Goal: Information Seeking & Learning: Learn about a topic

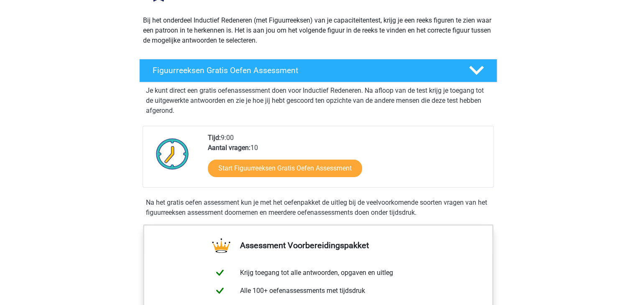
scroll to position [167, 0]
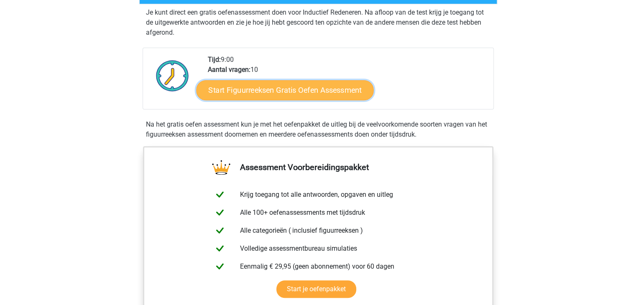
click at [264, 88] on link "Start Figuurreeksen Gratis Oefen Assessment" at bounding box center [284, 90] width 177 height 20
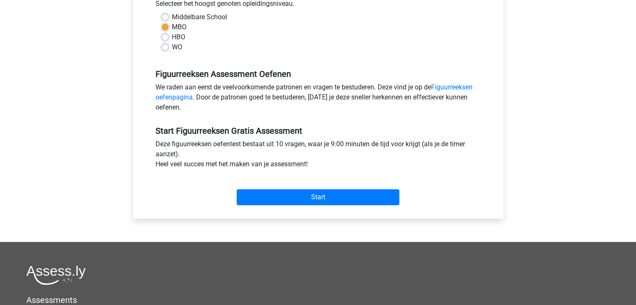
scroll to position [201, 0]
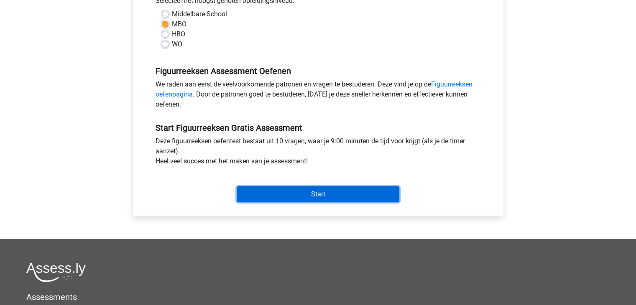
click at [331, 191] on input "Start" at bounding box center [318, 195] width 163 height 16
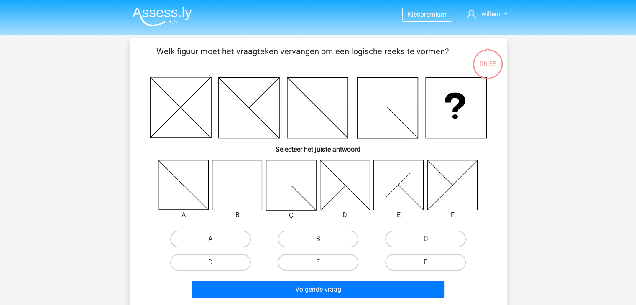
click at [317, 235] on label "B" at bounding box center [318, 239] width 81 height 17
click at [318, 239] on input "B" at bounding box center [320, 241] width 5 height 5
radio input "true"
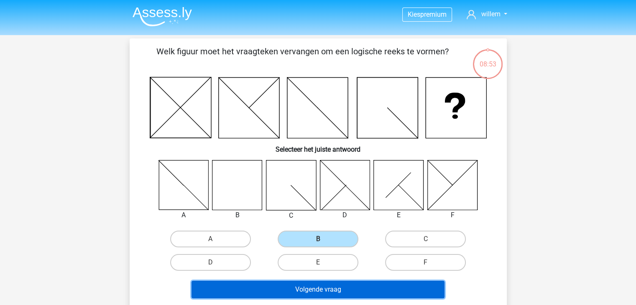
click at [325, 291] on button "Volgende vraag" at bounding box center [318, 290] width 253 height 18
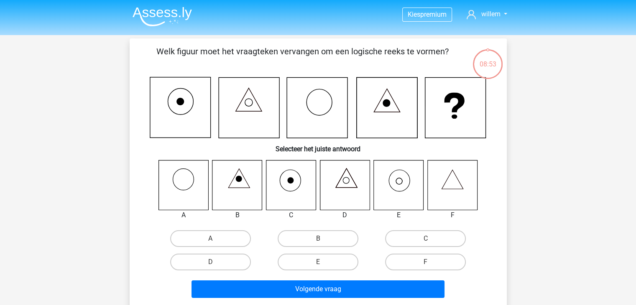
scroll to position [38, 0]
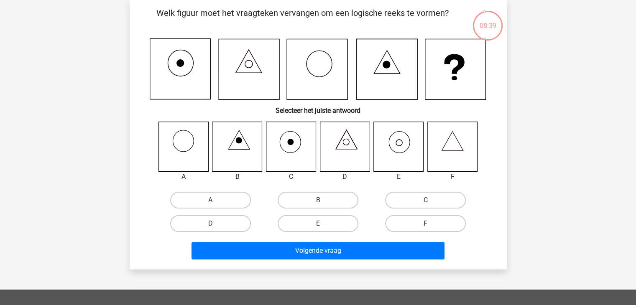
click at [396, 138] on icon at bounding box center [399, 147] width 50 height 50
click at [312, 220] on label "E" at bounding box center [318, 223] width 81 height 17
click at [318, 224] on input "E" at bounding box center [320, 226] width 5 height 5
radio input "true"
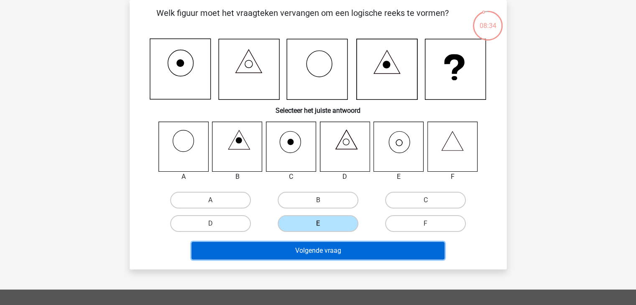
click at [313, 248] on button "Volgende vraag" at bounding box center [318, 251] width 253 height 18
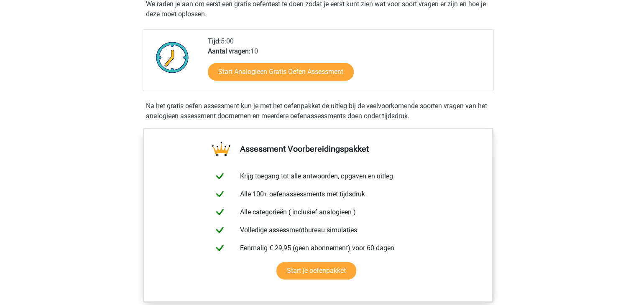
scroll to position [184, 0]
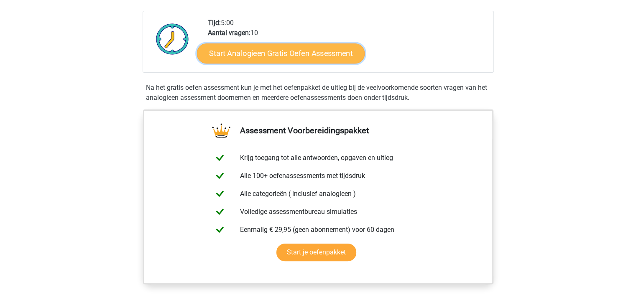
click at [267, 53] on link "Start Analogieen Gratis Oefen Assessment" at bounding box center [281, 53] width 168 height 20
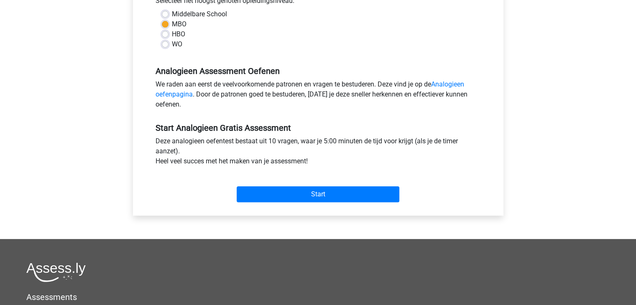
scroll to position [217, 0]
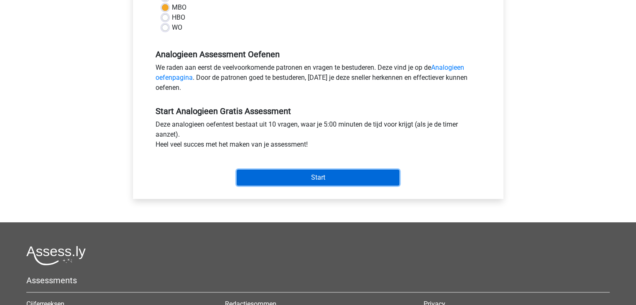
click at [323, 174] on input "Start" at bounding box center [318, 178] width 163 height 16
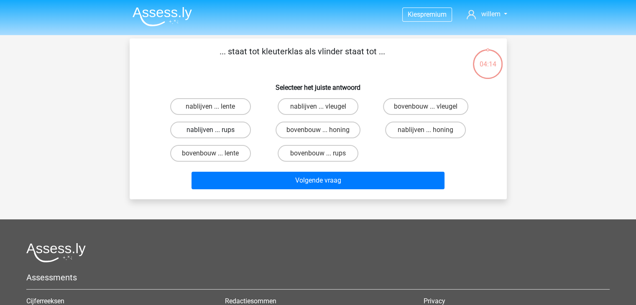
click at [207, 132] on label "nablijven ... rups" at bounding box center [210, 130] width 81 height 17
click at [210, 132] on input "nablijven ... rups" at bounding box center [212, 132] width 5 height 5
radio input "true"
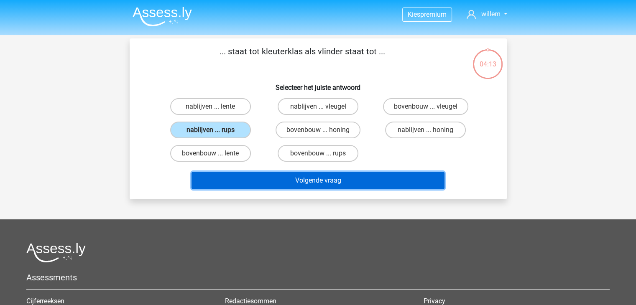
click at [316, 176] on button "Volgende vraag" at bounding box center [318, 181] width 253 height 18
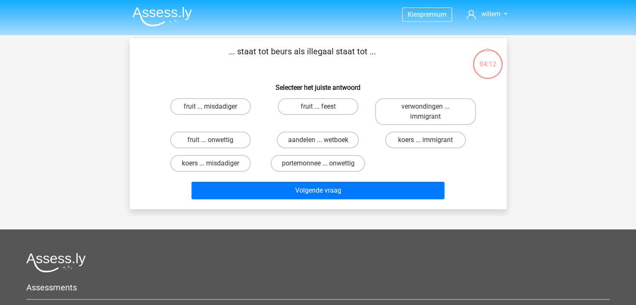
scroll to position [38, 0]
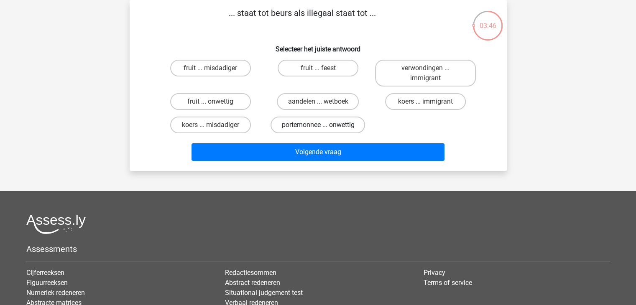
click at [314, 129] on label "portemonnee ... onwettig" at bounding box center [318, 125] width 95 height 17
click at [318, 129] on input "portemonnee ... onwettig" at bounding box center [320, 127] width 5 height 5
radio input "true"
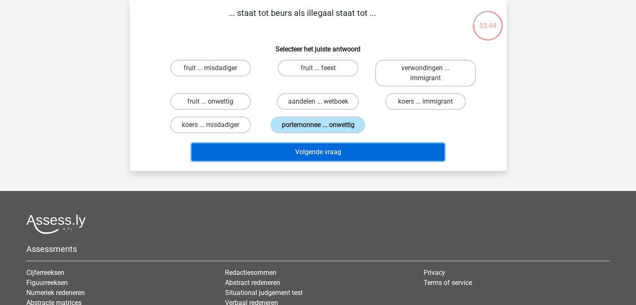
click at [318, 152] on button "Volgende vraag" at bounding box center [318, 152] width 253 height 18
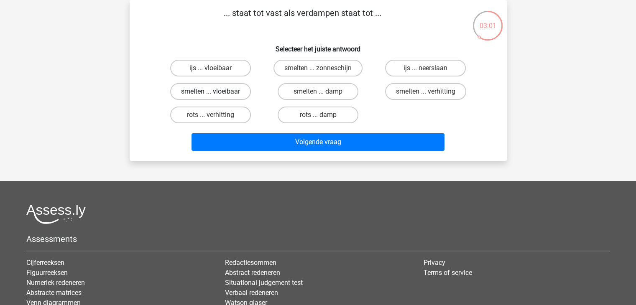
click at [206, 95] on label "smelten ... vloeibaar" at bounding box center [210, 91] width 81 height 17
click at [210, 95] on input "smelten ... vloeibaar" at bounding box center [212, 94] width 5 height 5
radio input "true"
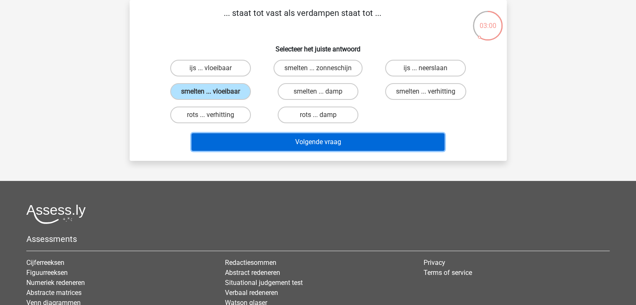
click at [296, 137] on button "Volgende vraag" at bounding box center [318, 142] width 253 height 18
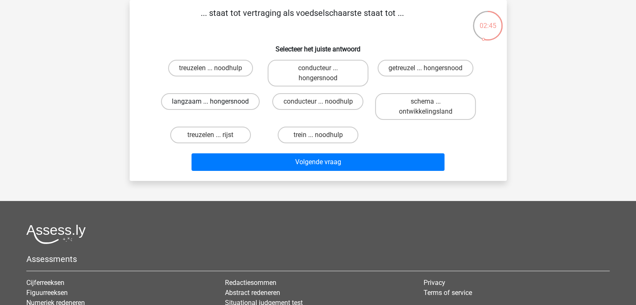
click at [203, 100] on label "langzaam ... hongersnood" at bounding box center [210, 101] width 99 height 17
click at [210, 102] on input "langzaam ... hongersnood" at bounding box center [212, 104] width 5 height 5
radio input "true"
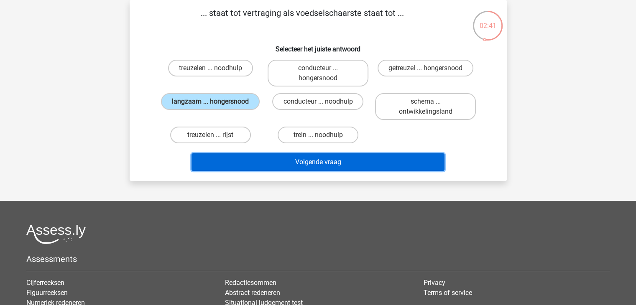
click at [309, 161] on button "Volgende vraag" at bounding box center [318, 162] width 253 height 18
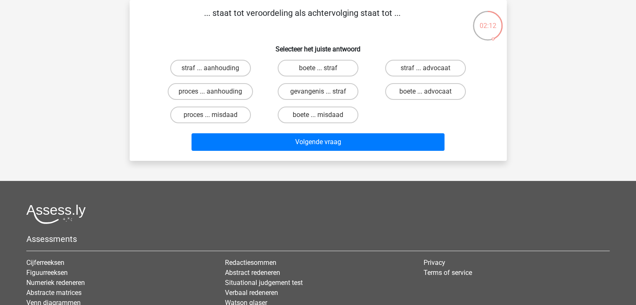
click at [216, 71] on input "straf ... aanhouding" at bounding box center [212, 70] width 5 height 5
radio input "true"
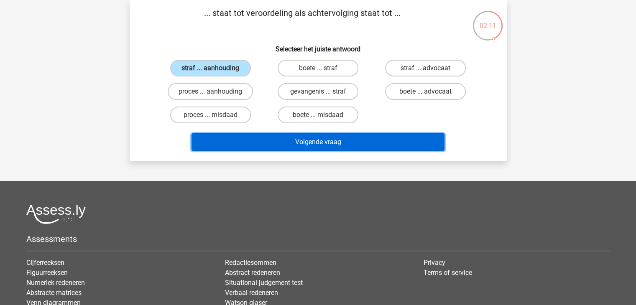
click at [306, 141] on button "Volgende vraag" at bounding box center [318, 142] width 253 height 18
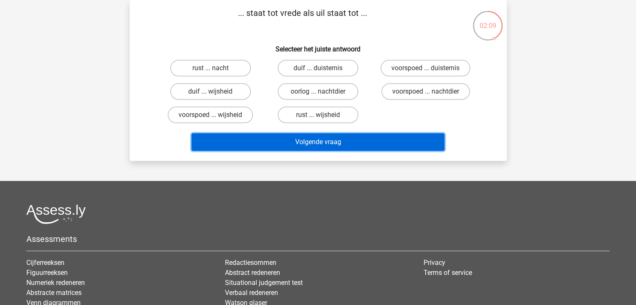
click at [306, 141] on button "Volgende vraag" at bounding box center [318, 142] width 253 height 18
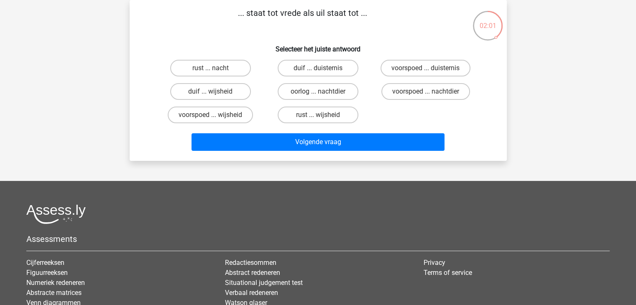
click at [268, 84] on div "oorlog ... nachtdier" at bounding box center [318, 91] width 101 height 17
click at [221, 92] on label "duif ... wijsheid" at bounding box center [210, 91] width 81 height 17
click at [216, 92] on input "duif ... wijsheid" at bounding box center [212, 94] width 5 height 5
radio input "true"
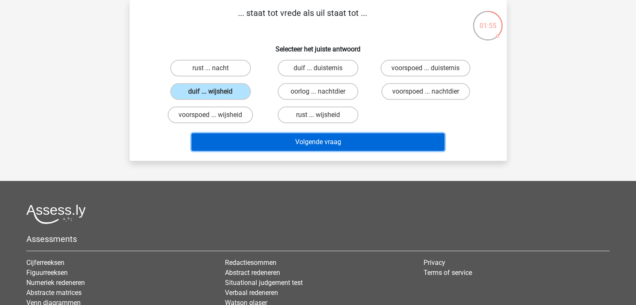
click at [299, 144] on button "Volgende vraag" at bounding box center [318, 142] width 253 height 18
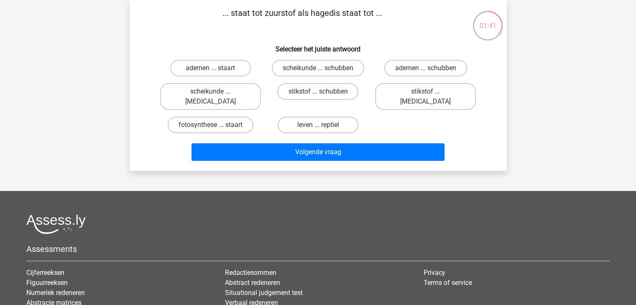
click at [318, 125] on input "leven ... reptiel" at bounding box center [320, 127] width 5 height 5
radio input "true"
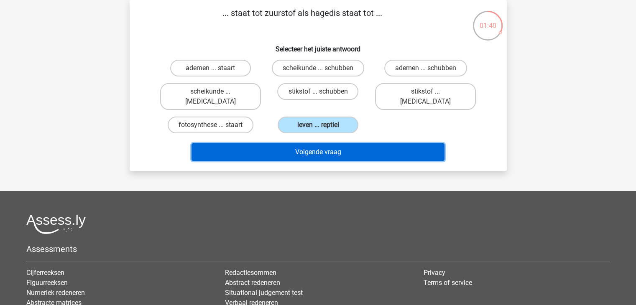
click at [311, 144] on button "Volgende vraag" at bounding box center [318, 152] width 253 height 18
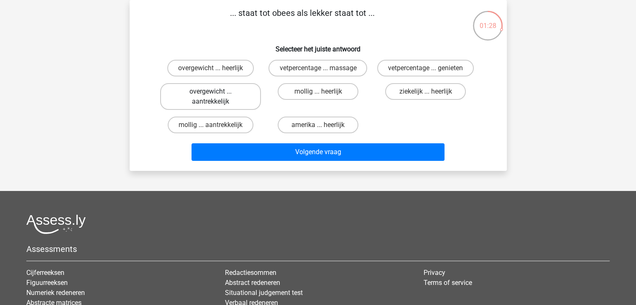
click at [209, 92] on label "overgewicht ... aantrekkelijk" at bounding box center [210, 96] width 101 height 27
click at [210, 92] on input "overgewicht ... aantrekkelijk" at bounding box center [212, 94] width 5 height 5
radio input "true"
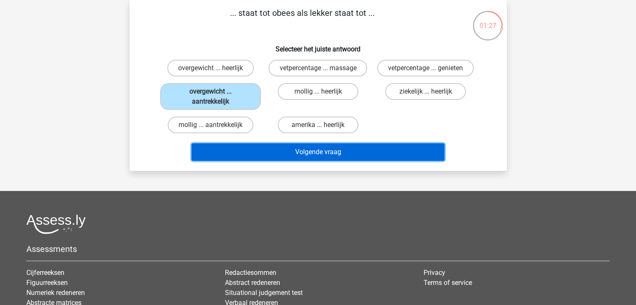
click at [315, 152] on button "Volgende vraag" at bounding box center [318, 152] width 253 height 18
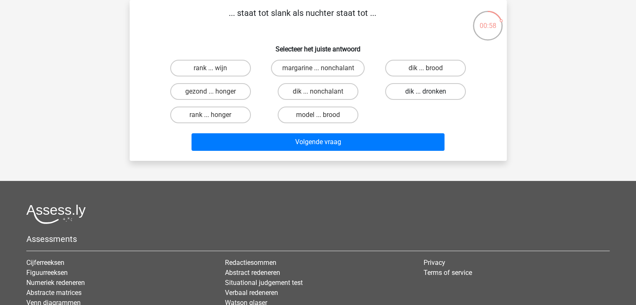
click at [410, 91] on label "dik ... dronken" at bounding box center [425, 91] width 81 height 17
click at [426, 92] on input "dik ... dronken" at bounding box center [428, 94] width 5 height 5
radio input "true"
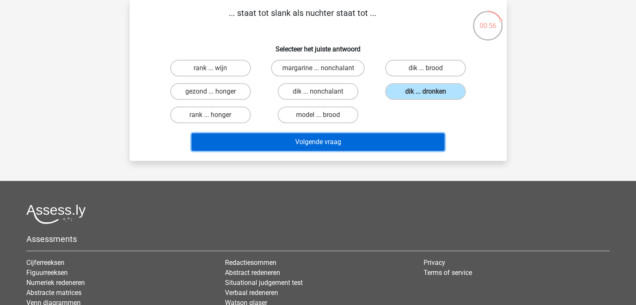
click at [317, 139] on button "Volgende vraag" at bounding box center [318, 142] width 253 height 18
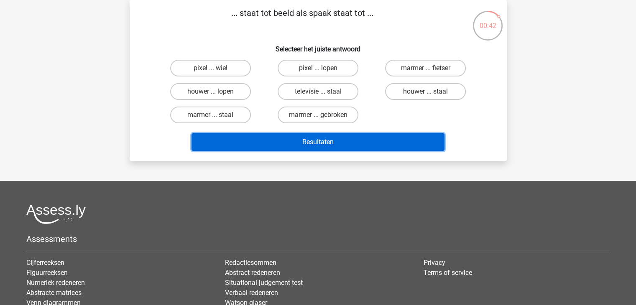
click at [317, 139] on button "Resultaten" at bounding box center [318, 142] width 253 height 18
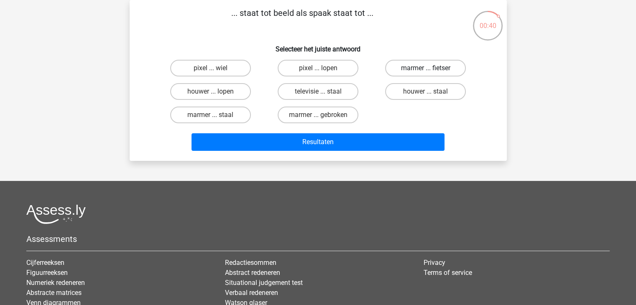
click at [407, 67] on label "marmer ... fietser" at bounding box center [425, 68] width 81 height 17
click at [426, 68] on input "marmer ... fietser" at bounding box center [428, 70] width 5 height 5
radio input "true"
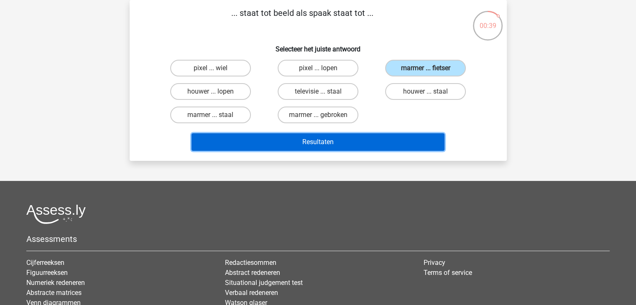
click at [326, 138] on button "Resultaten" at bounding box center [318, 142] width 253 height 18
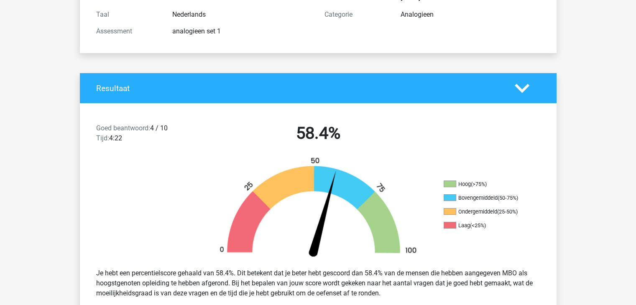
scroll to position [201, 0]
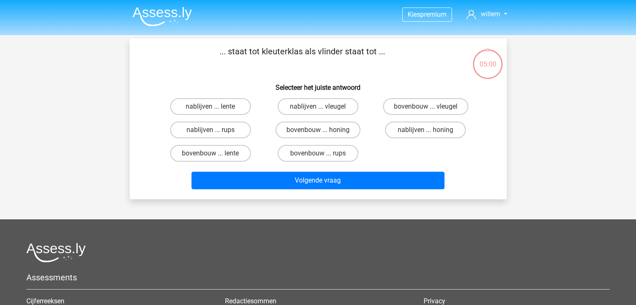
scroll to position [38, 0]
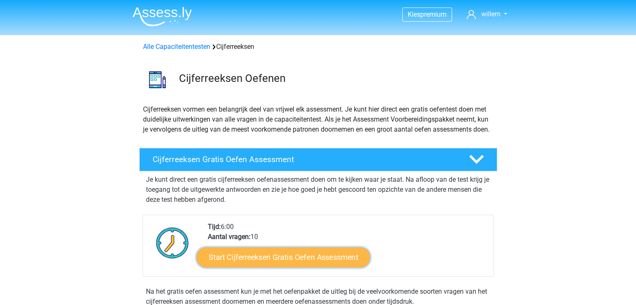
click at [261, 267] on link "Start Cijferreeksen Gratis Oefen Assessment" at bounding box center [284, 257] width 174 height 20
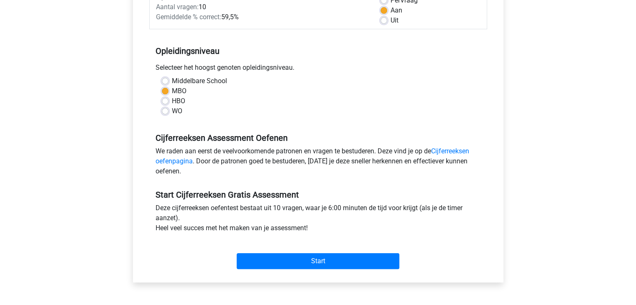
scroll to position [151, 0]
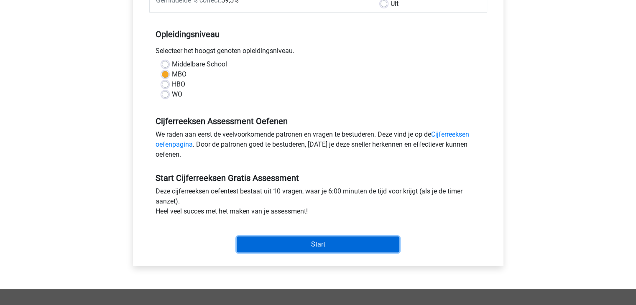
click at [315, 240] on input "Start" at bounding box center [318, 245] width 163 height 16
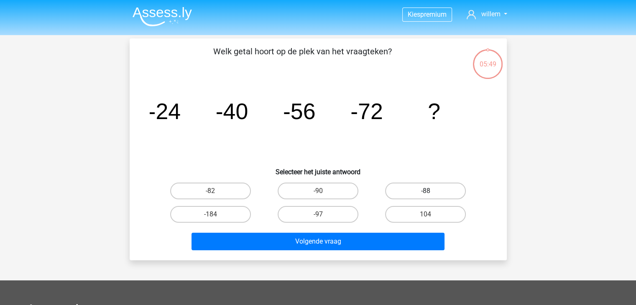
click at [411, 192] on label "-88" at bounding box center [425, 191] width 81 height 17
click at [426, 192] on input "-88" at bounding box center [428, 193] width 5 height 5
radio input "true"
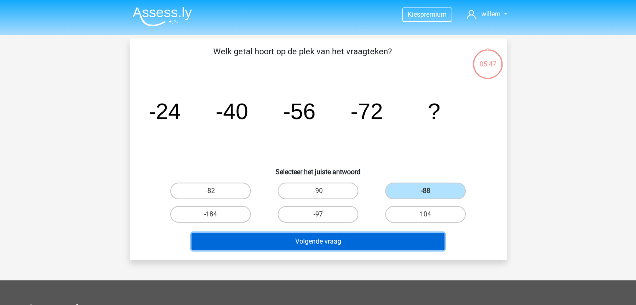
click at [323, 235] on button "Volgende vraag" at bounding box center [318, 242] width 253 height 18
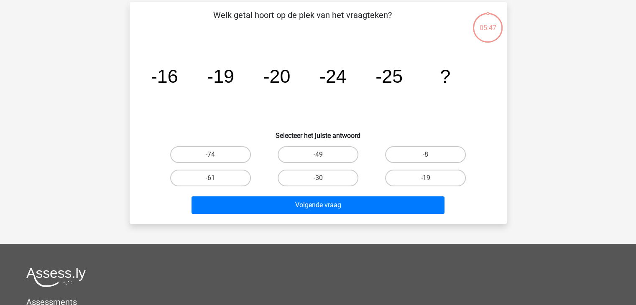
scroll to position [38, 0]
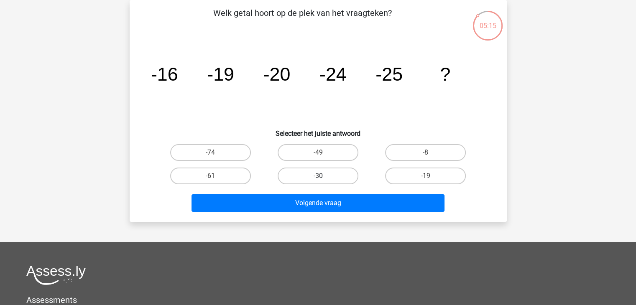
click at [311, 173] on label "-30" at bounding box center [318, 176] width 81 height 17
click at [318, 176] on input "-30" at bounding box center [320, 178] width 5 height 5
radio input "true"
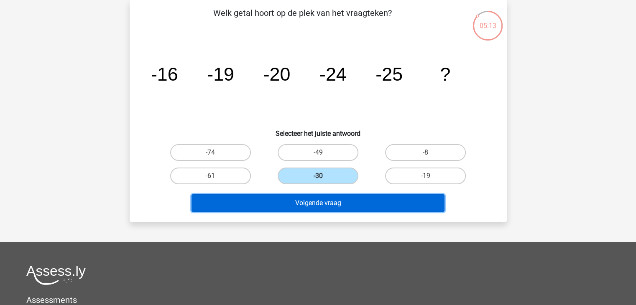
click at [315, 203] on button "Volgende vraag" at bounding box center [318, 203] width 253 height 18
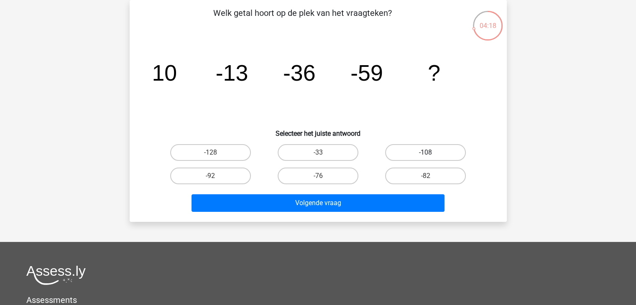
click at [419, 151] on label "-108" at bounding box center [425, 152] width 81 height 17
click at [426, 153] on input "-108" at bounding box center [428, 155] width 5 height 5
radio input "true"
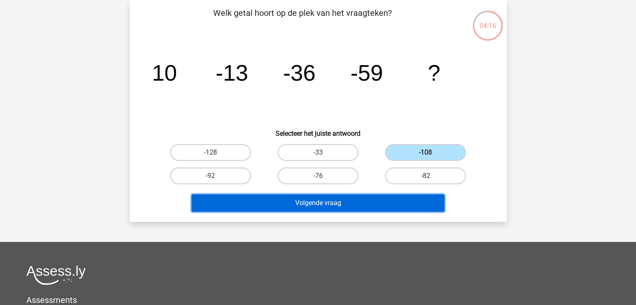
click at [340, 201] on button "Volgende vraag" at bounding box center [318, 203] width 253 height 18
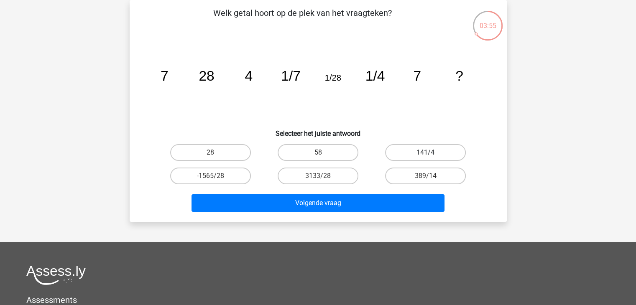
click at [420, 153] on label "141/4" at bounding box center [425, 152] width 81 height 17
click at [426, 153] on input "141/4" at bounding box center [428, 155] width 5 height 5
radio input "true"
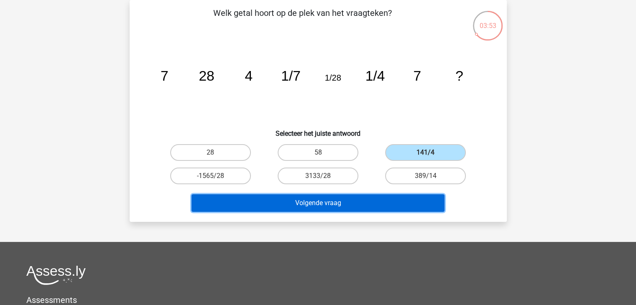
click at [316, 201] on button "Volgende vraag" at bounding box center [318, 203] width 253 height 18
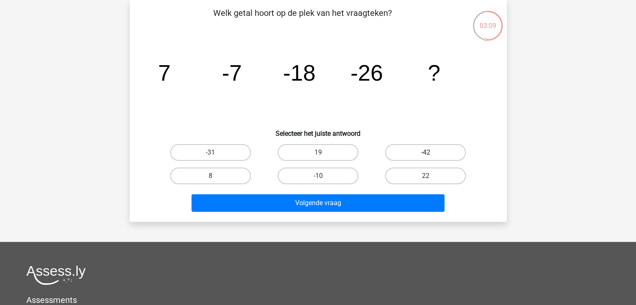
click at [418, 149] on label "-42" at bounding box center [425, 152] width 81 height 17
click at [426, 153] on input "-42" at bounding box center [428, 155] width 5 height 5
radio input "true"
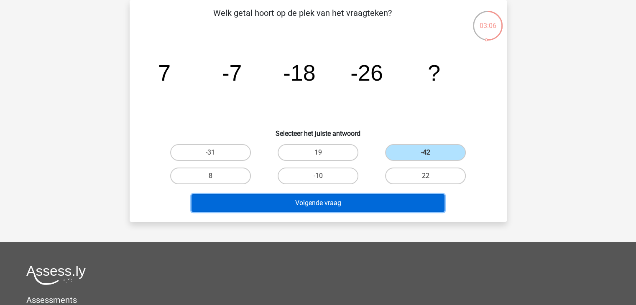
click at [311, 198] on button "Volgende vraag" at bounding box center [318, 203] width 253 height 18
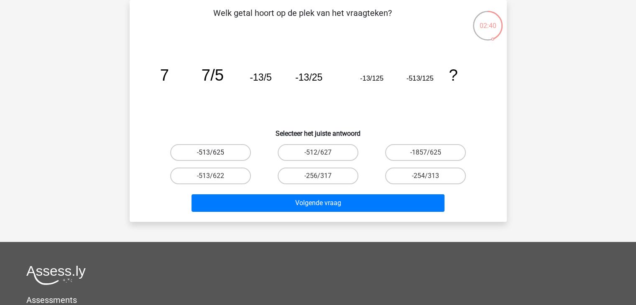
click at [202, 148] on label "-513/625" at bounding box center [210, 152] width 81 height 17
click at [210, 153] on input "-513/625" at bounding box center [212, 155] width 5 height 5
radio input "true"
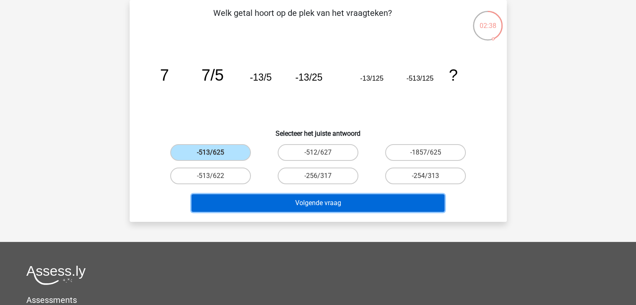
click at [304, 203] on button "Volgende vraag" at bounding box center [318, 203] width 253 height 18
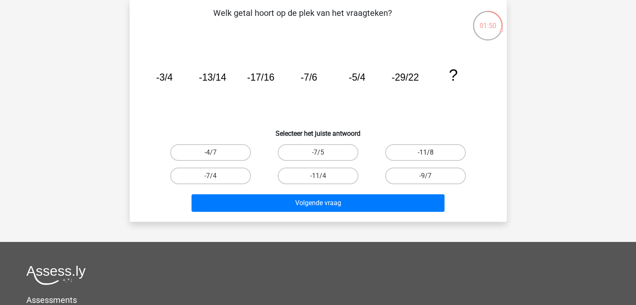
click at [418, 153] on label "-11/8" at bounding box center [425, 152] width 81 height 17
click at [426, 153] on input "-11/8" at bounding box center [428, 155] width 5 height 5
radio input "true"
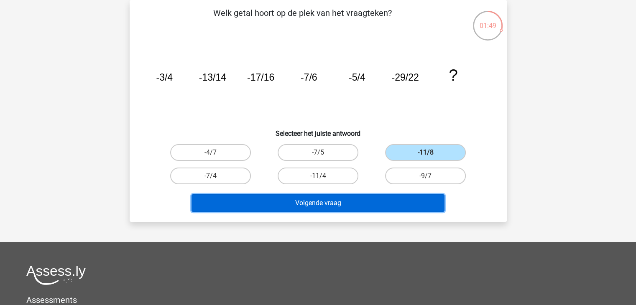
click at [330, 202] on button "Volgende vraag" at bounding box center [318, 203] width 253 height 18
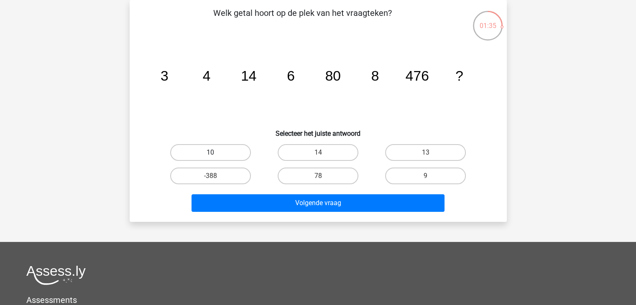
click at [206, 148] on label "10" at bounding box center [210, 152] width 81 height 17
click at [210, 153] on input "10" at bounding box center [212, 155] width 5 height 5
radio input "true"
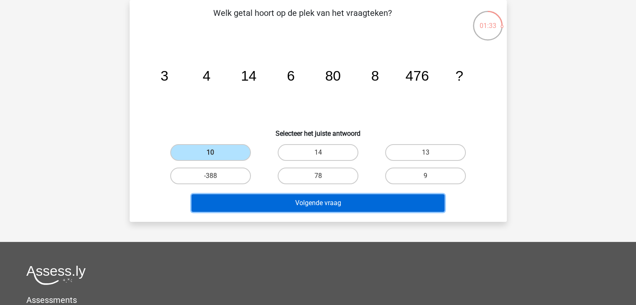
click at [306, 199] on button "Volgende vraag" at bounding box center [318, 203] width 253 height 18
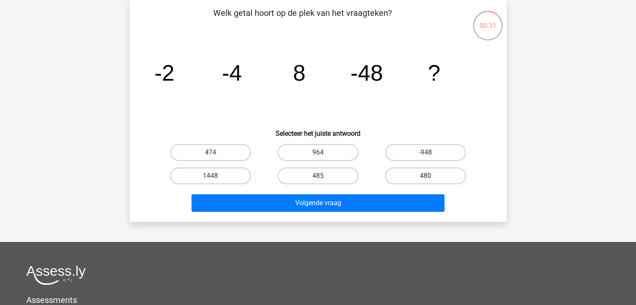
click at [419, 173] on label "480" at bounding box center [425, 176] width 81 height 17
click at [426, 176] on input "480" at bounding box center [428, 178] width 5 height 5
radio input "true"
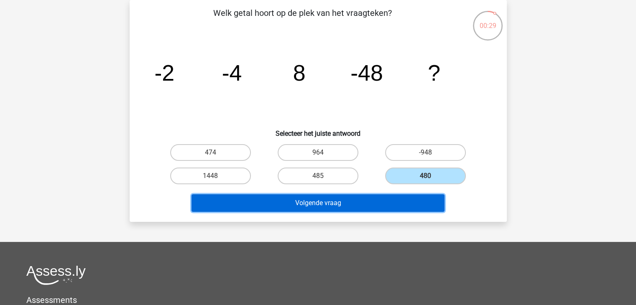
click at [327, 203] on button "Volgende vraag" at bounding box center [318, 203] width 253 height 18
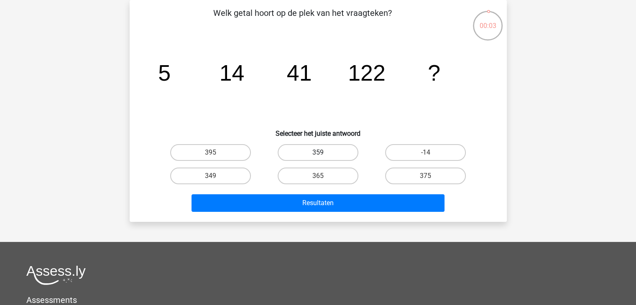
click at [315, 148] on label "359" at bounding box center [318, 152] width 81 height 17
click at [318, 153] on input "359" at bounding box center [320, 155] width 5 height 5
radio input "true"
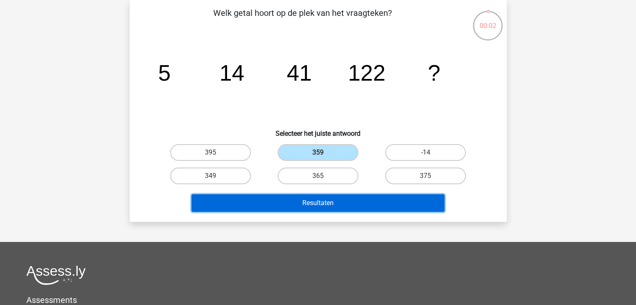
click at [317, 199] on button "Resultaten" at bounding box center [318, 203] width 253 height 18
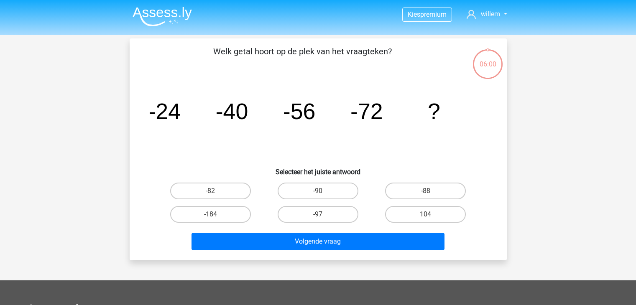
scroll to position [38, 0]
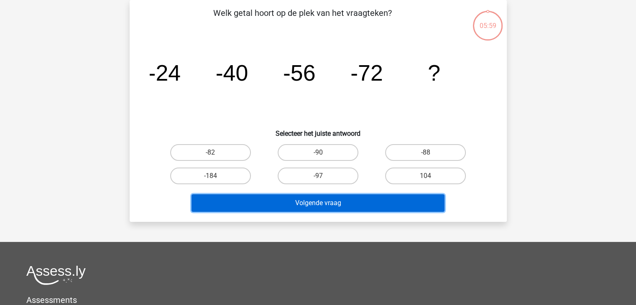
click at [317, 199] on button "Volgende vraag" at bounding box center [318, 203] width 253 height 18
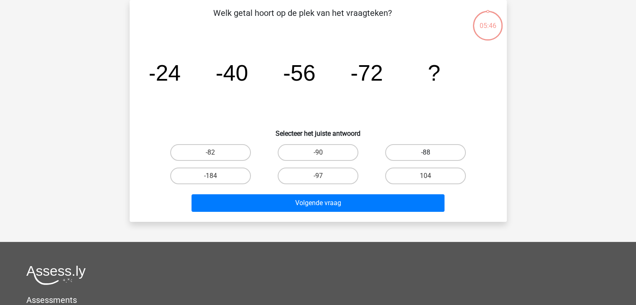
click at [410, 148] on label "-88" at bounding box center [425, 152] width 81 height 17
click at [426, 153] on input "-88" at bounding box center [428, 155] width 5 height 5
radio input "true"
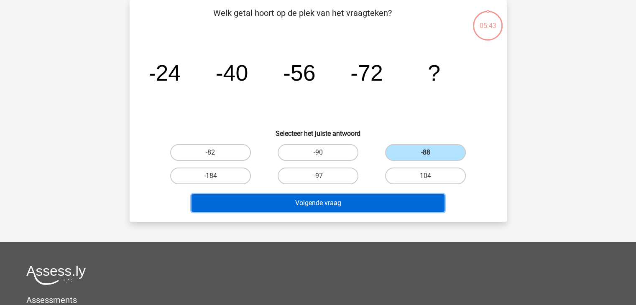
click at [343, 203] on button "Volgende vraag" at bounding box center [318, 203] width 253 height 18
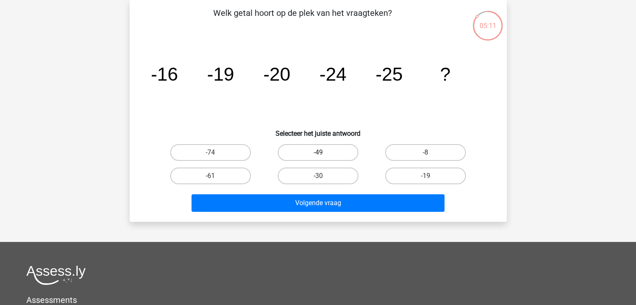
click at [321, 148] on label "-49" at bounding box center [318, 152] width 81 height 17
click at [321, 153] on input "-49" at bounding box center [320, 155] width 5 height 5
radio input "true"
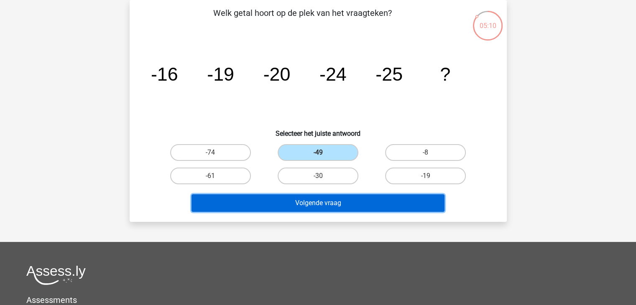
click at [311, 198] on button "Volgende vraag" at bounding box center [318, 203] width 253 height 18
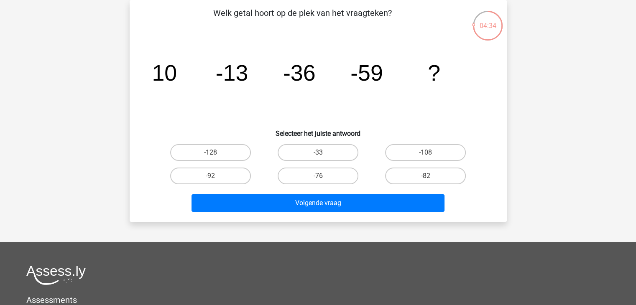
click at [210, 154] on input "-128" at bounding box center [212, 155] width 5 height 5
radio input "true"
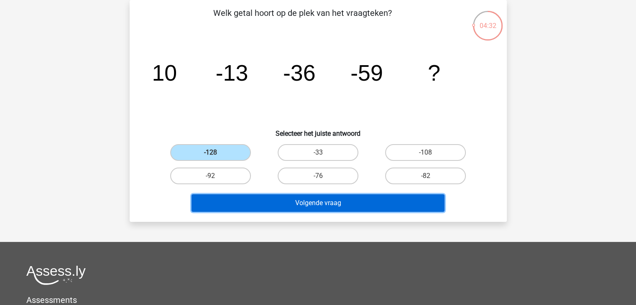
click at [304, 199] on button "Volgende vraag" at bounding box center [318, 203] width 253 height 18
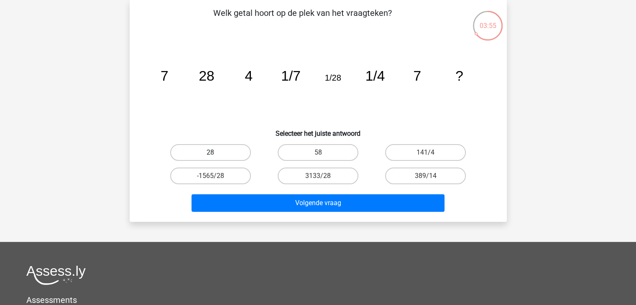
click at [230, 153] on label "28" at bounding box center [210, 152] width 81 height 17
click at [216, 153] on input "28" at bounding box center [212, 155] width 5 height 5
radio input "true"
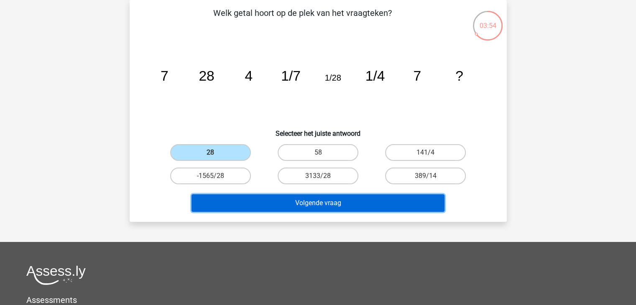
click at [306, 203] on button "Volgende vraag" at bounding box center [318, 203] width 253 height 18
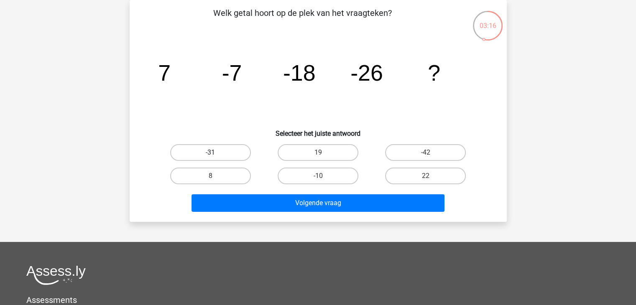
click at [206, 149] on label "-31" at bounding box center [210, 152] width 81 height 17
click at [210, 153] on input "-31" at bounding box center [212, 155] width 5 height 5
radio input "true"
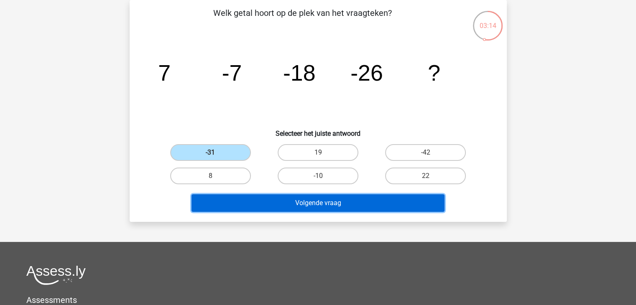
click at [317, 201] on button "Volgende vraag" at bounding box center [318, 203] width 253 height 18
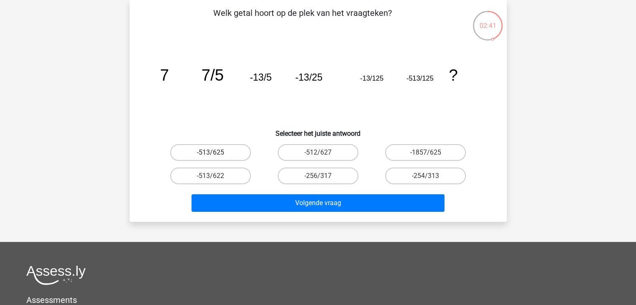
click at [202, 151] on label "-513/625" at bounding box center [210, 152] width 81 height 17
click at [210, 153] on input "-513/625" at bounding box center [212, 155] width 5 height 5
radio input "true"
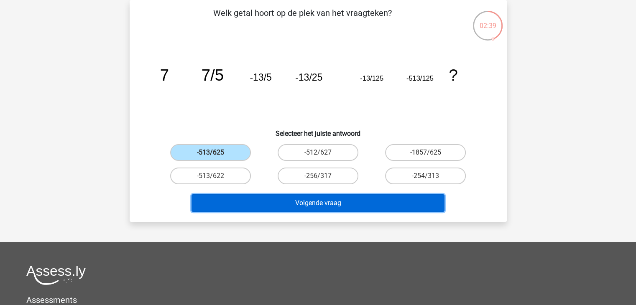
click at [305, 201] on button "Volgende vraag" at bounding box center [318, 203] width 253 height 18
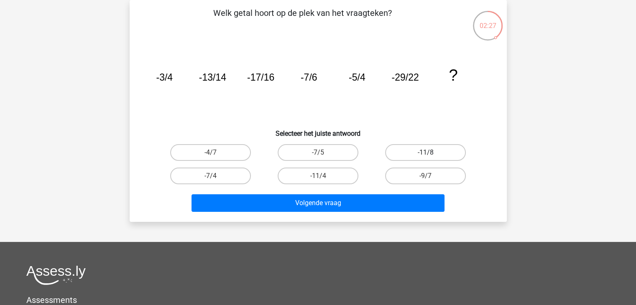
click at [416, 154] on label "-11/8" at bounding box center [425, 152] width 81 height 17
click at [426, 154] on input "-11/8" at bounding box center [428, 155] width 5 height 5
radio input "true"
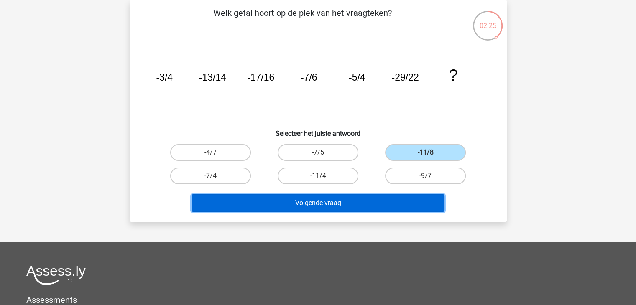
click at [313, 200] on button "Volgende vraag" at bounding box center [318, 203] width 253 height 18
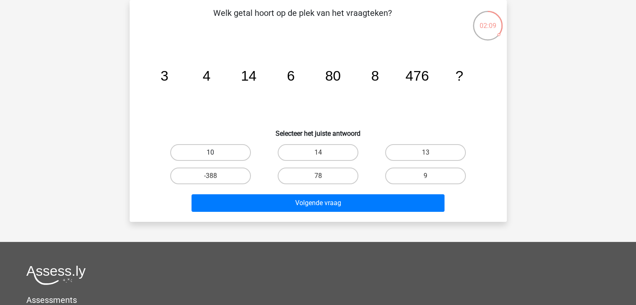
click at [205, 152] on label "10" at bounding box center [210, 152] width 81 height 17
click at [210, 153] on input "10" at bounding box center [212, 155] width 5 height 5
radio input "true"
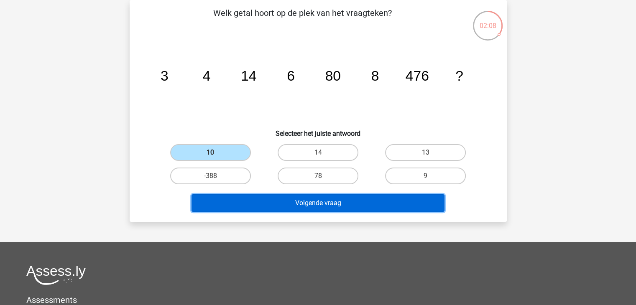
click at [296, 199] on button "Volgende vraag" at bounding box center [318, 203] width 253 height 18
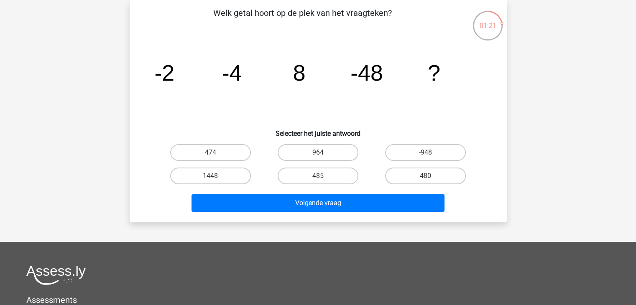
click at [211, 181] on input "1448" at bounding box center [212, 178] width 5 height 5
radio input "true"
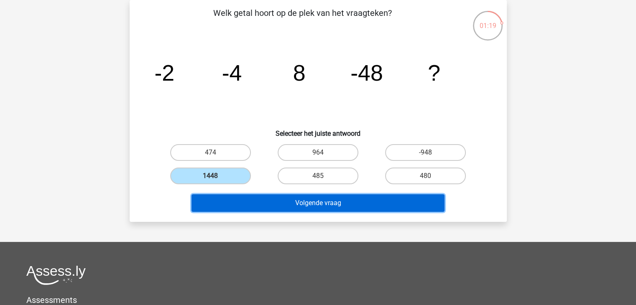
click at [294, 204] on button "Volgende vraag" at bounding box center [318, 203] width 253 height 18
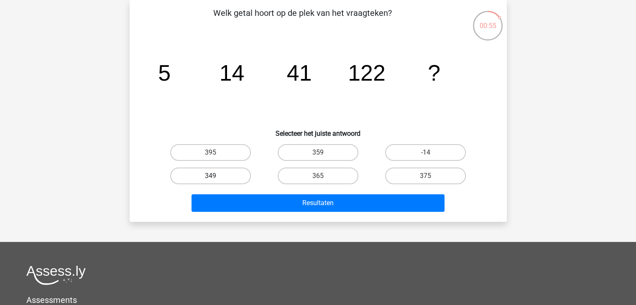
click at [222, 176] on label "349" at bounding box center [210, 176] width 81 height 17
click at [216, 176] on input "349" at bounding box center [212, 178] width 5 height 5
radio input "true"
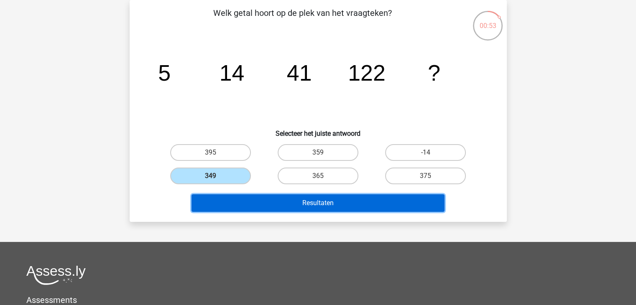
click at [310, 202] on button "Resultaten" at bounding box center [318, 203] width 253 height 18
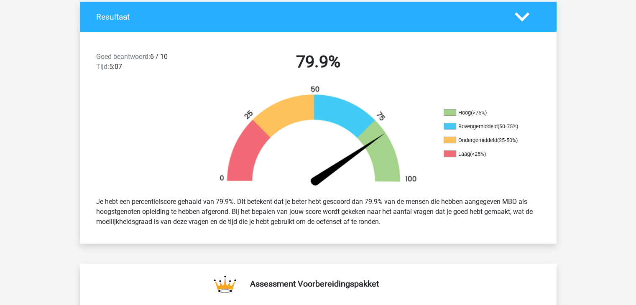
scroll to position [117, 0]
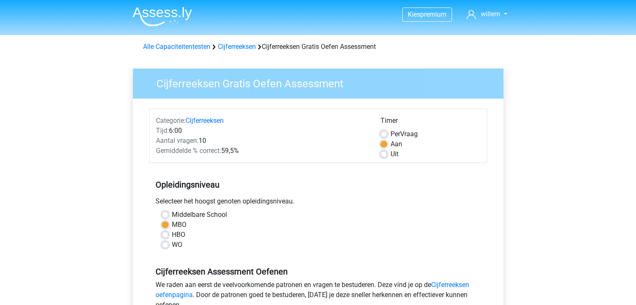
scroll to position [151, 0]
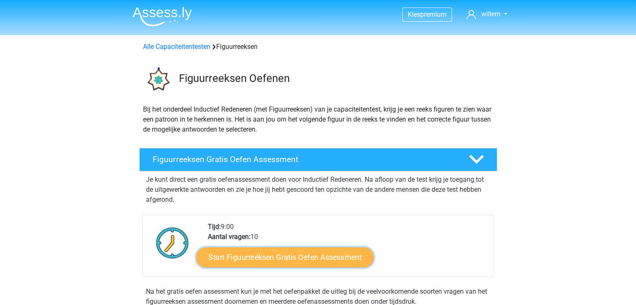
click at [263, 258] on link "Start Figuurreeksen Gratis Oefen Assessment" at bounding box center [284, 257] width 177 height 20
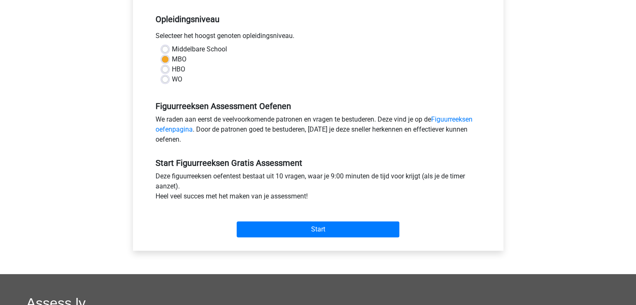
scroll to position [184, 0]
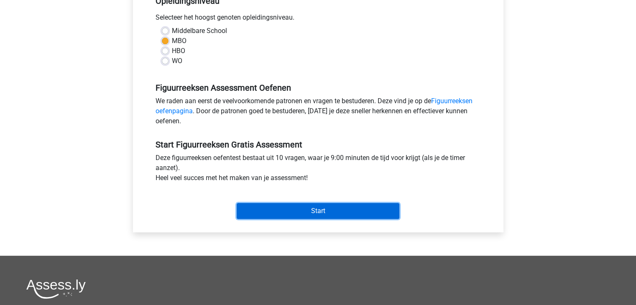
click at [320, 211] on input "Start" at bounding box center [318, 211] width 163 height 16
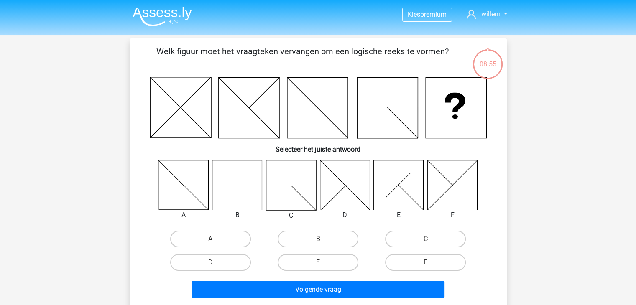
click at [245, 183] on icon at bounding box center [237, 185] width 50 height 50
click at [304, 234] on label "B" at bounding box center [318, 239] width 81 height 17
click at [318, 239] on input "B" at bounding box center [320, 241] width 5 height 5
radio input "true"
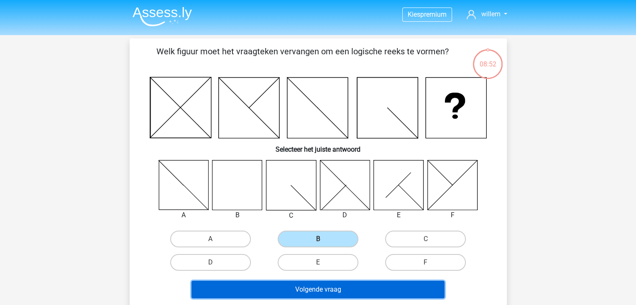
click at [305, 286] on button "Volgende vraag" at bounding box center [318, 290] width 253 height 18
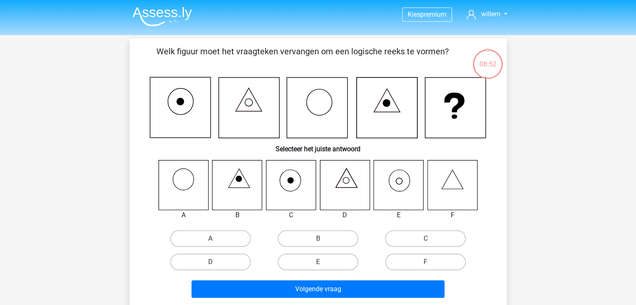
scroll to position [38, 0]
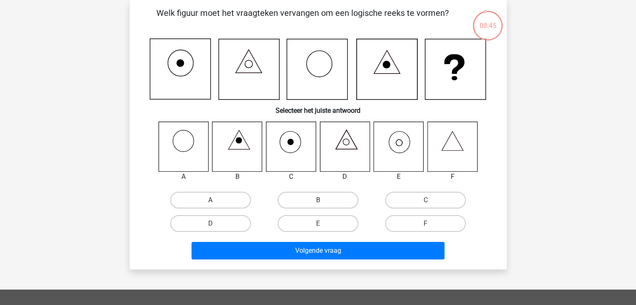
click at [318, 225] on input "E" at bounding box center [320, 226] width 5 height 5
radio input "true"
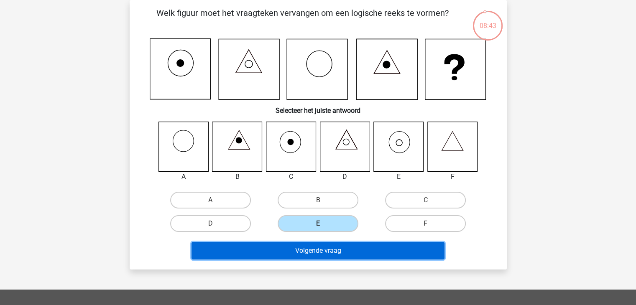
click at [326, 251] on button "Volgende vraag" at bounding box center [318, 251] width 253 height 18
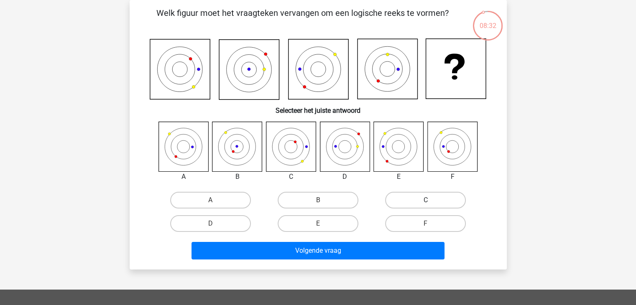
click at [410, 202] on label "C" at bounding box center [425, 200] width 81 height 17
click at [426, 202] on input "C" at bounding box center [428, 202] width 5 height 5
radio input "true"
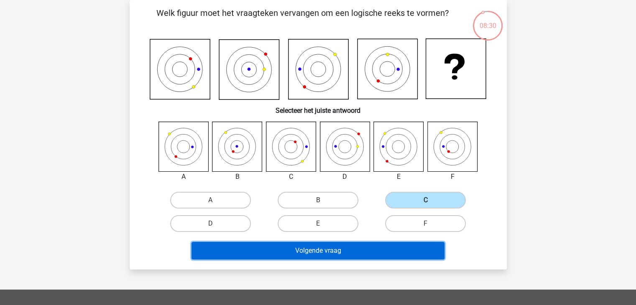
click at [319, 246] on button "Volgende vraag" at bounding box center [318, 251] width 253 height 18
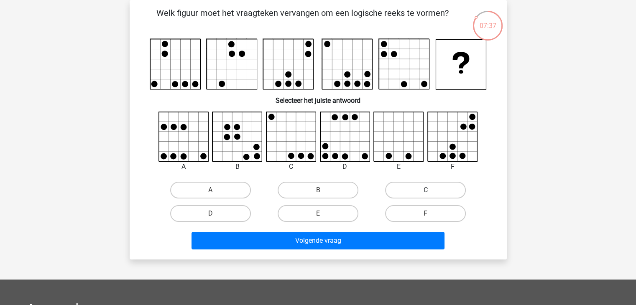
click at [410, 192] on label "C" at bounding box center [425, 190] width 81 height 17
click at [426, 192] on input "C" at bounding box center [428, 192] width 5 height 5
radio input "true"
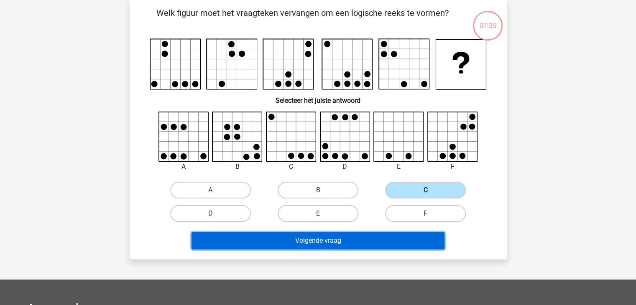
click at [315, 240] on button "Volgende vraag" at bounding box center [318, 241] width 253 height 18
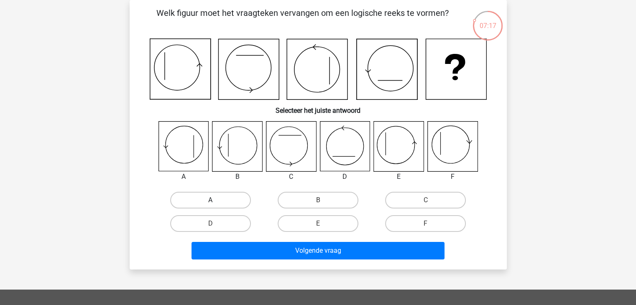
click at [217, 201] on label "A" at bounding box center [210, 200] width 81 height 17
click at [216, 201] on input "A" at bounding box center [212, 202] width 5 height 5
radio input "true"
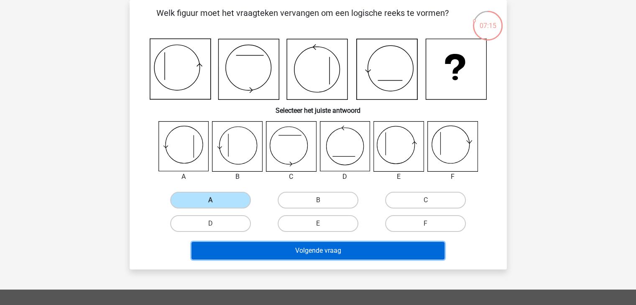
click at [297, 249] on button "Volgende vraag" at bounding box center [318, 251] width 253 height 18
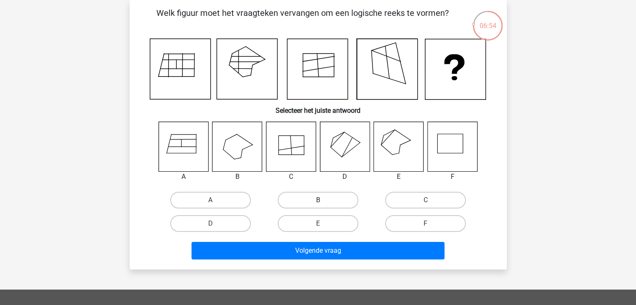
click at [311, 202] on label "B" at bounding box center [318, 200] width 81 height 17
click at [318, 202] on input "B" at bounding box center [320, 202] width 5 height 5
radio input "true"
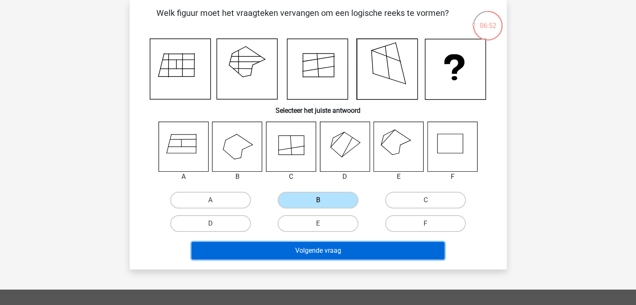
click at [310, 247] on button "Volgende vraag" at bounding box center [318, 251] width 253 height 18
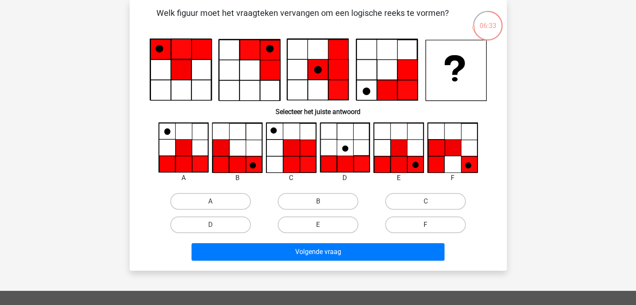
click at [415, 224] on label "F" at bounding box center [425, 225] width 81 height 17
click at [426, 225] on input "F" at bounding box center [428, 227] width 5 height 5
radio input "true"
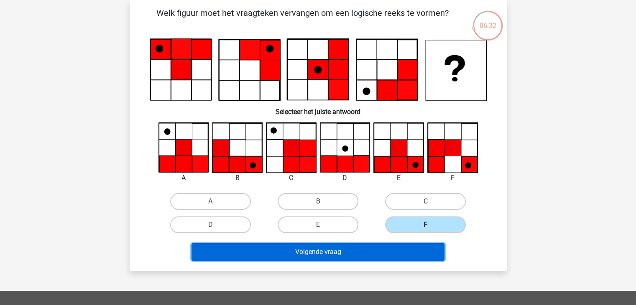
click at [359, 248] on button "Volgende vraag" at bounding box center [318, 252] width 253 height 18
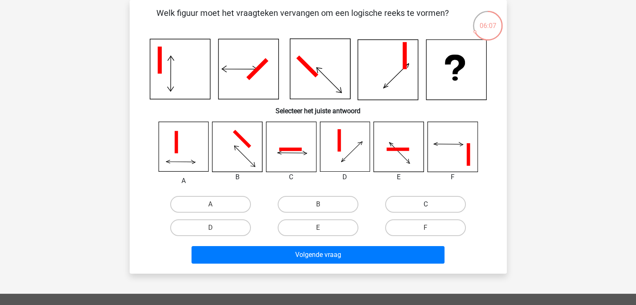
click at [419, 204] on label "C" at bounding box center [425, 204] width 81 height 17
click at [426, 205] on input "C" at bounding box center [428, 207] width 5 height 5
radio input "true"
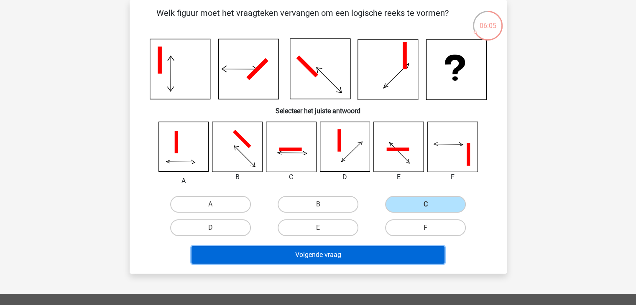
click at [338, 252] on button "Volgende vraag" at bounding box center [318, 255] width 253 height 18
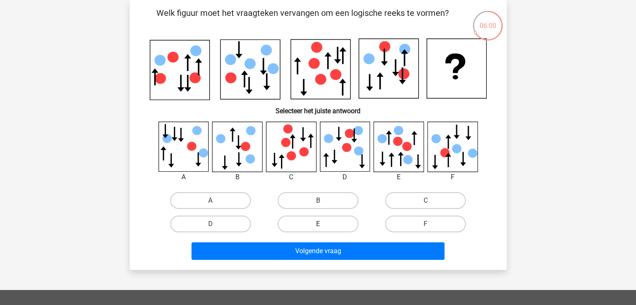
click at [321, 220] on label "E" at bounding box center [318, 224] width 81 height 17
click at [321, 224] on input "E" at bounding box center [320, 226] width 5 height 5
radio input "true"
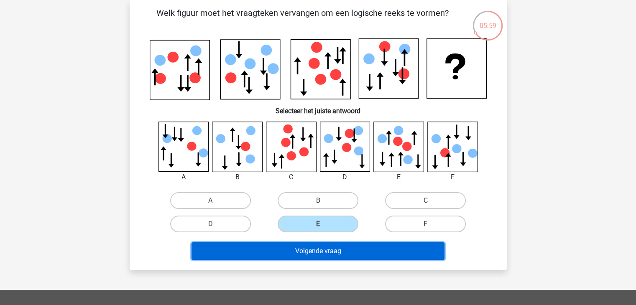
click at [318, 249] on button "Volgende vraag" at bounding box center [318, 252] width 253 height 18
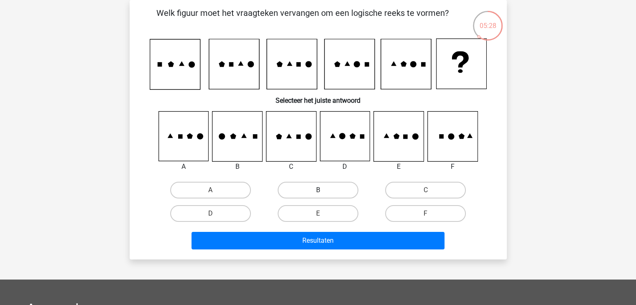
click at [320, 189] on label "B" at bounding box center [318, 190] width 81 height 17
click at [320, 190] on input "B" at bounding box center [320, 192] width 5 height 5
radio input "true"
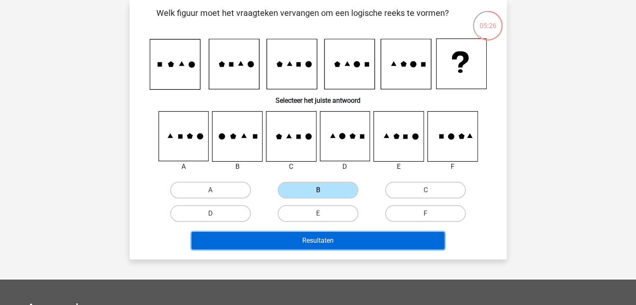
click at [327, 238] on button "Resultaten" at bounding box center [318, 241] width 253 height 18
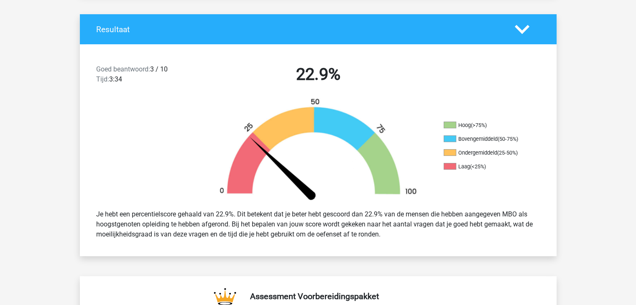
scroll to position [184, 0]
